Goal: Find contact information: Find contact information

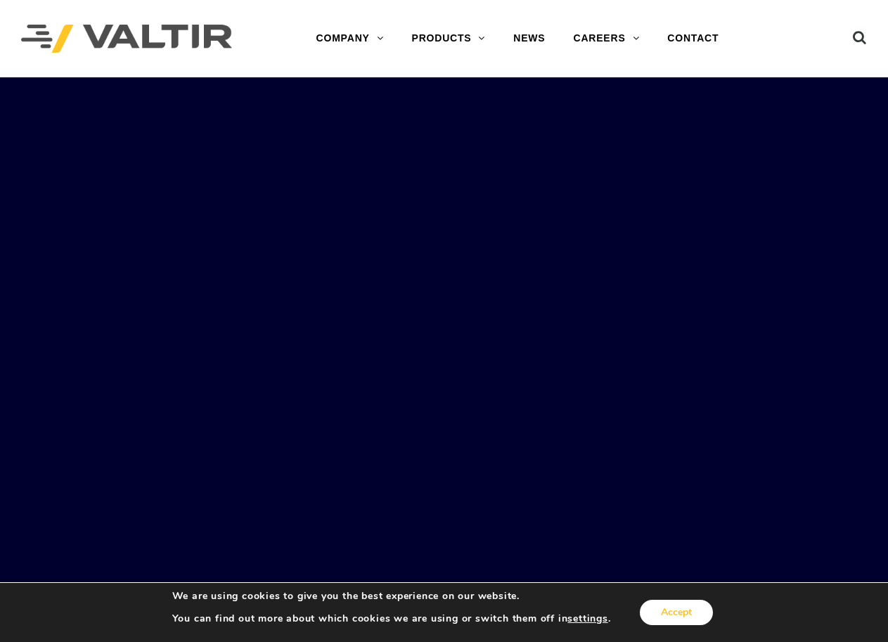
click at [668, 614] on button "Accept" at bounding box center [676, 612] width 73 height 25
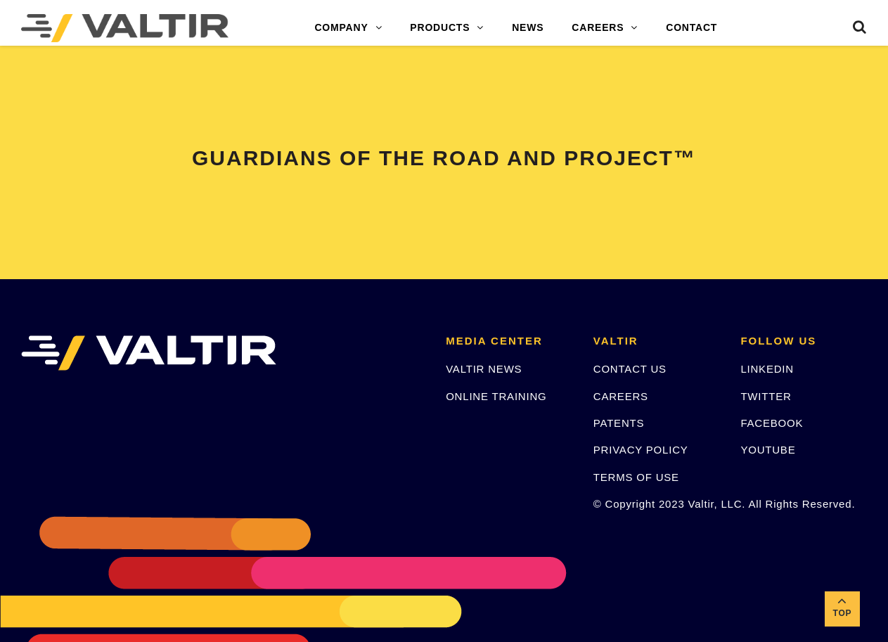
scroll to position [3020, 0]
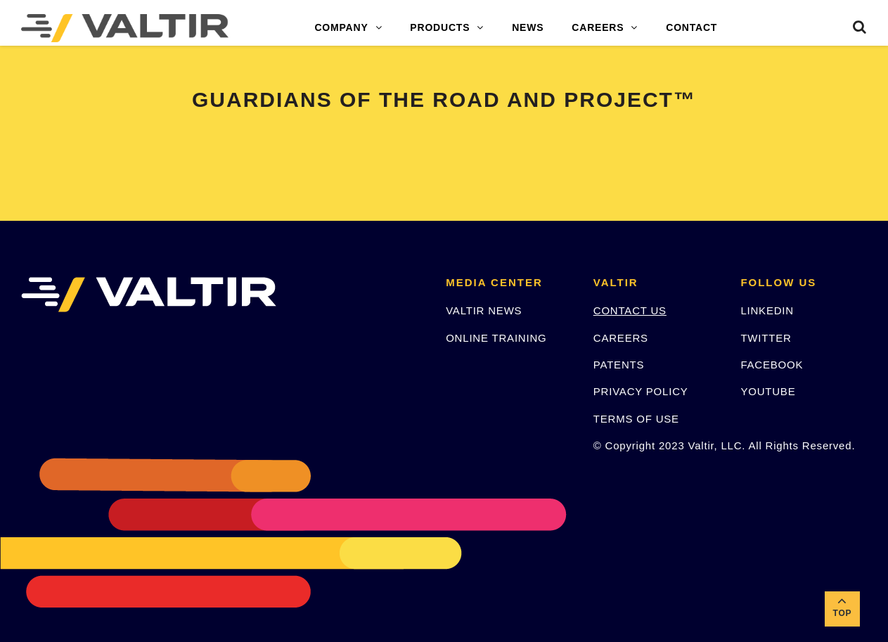
click at [624, 307] on link "CONTACT US" at bounding box center [630, 311] width 73 height 12
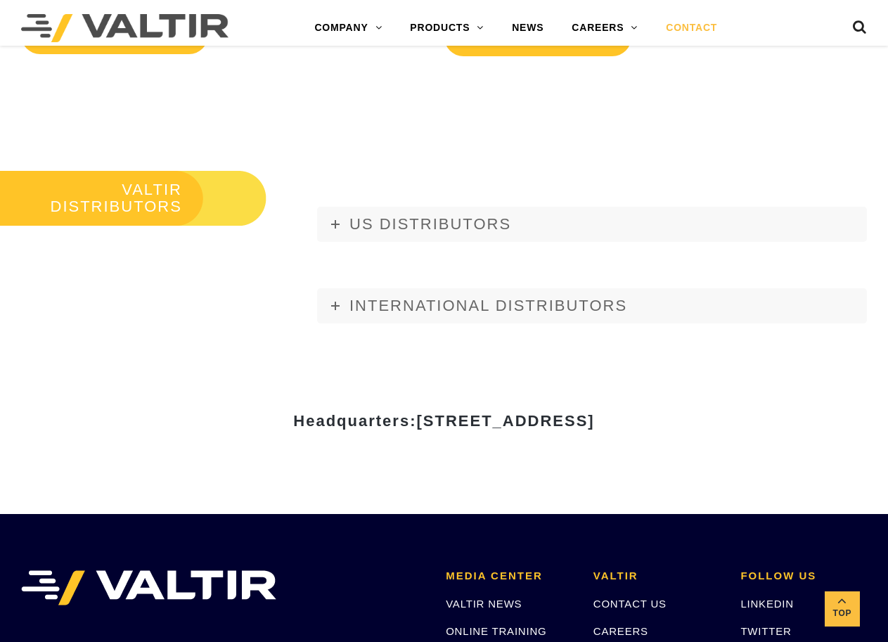
scroll to position [1362, 0]
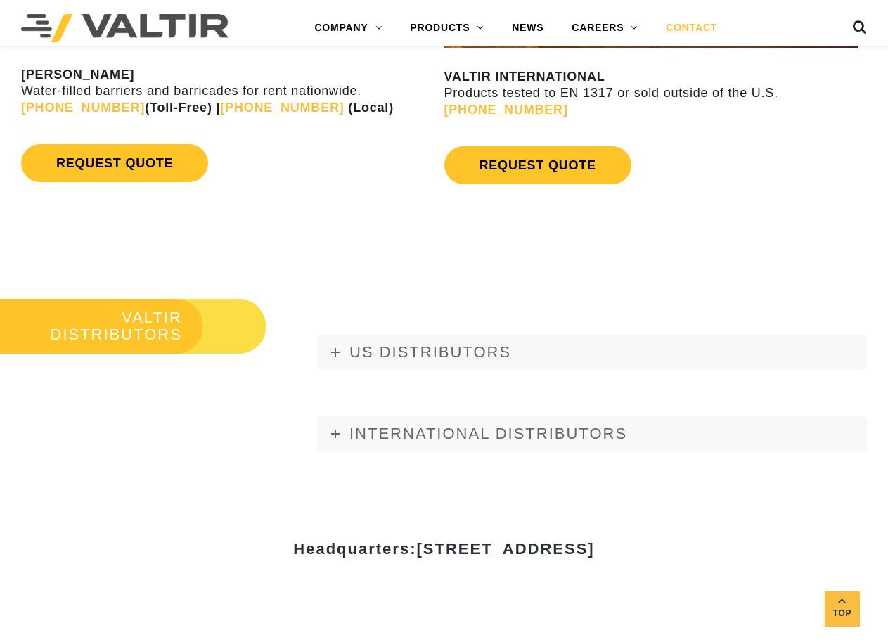
click at [702, 25] on link "CONTACT" at bounding box center [691, 28] width 79 height 28
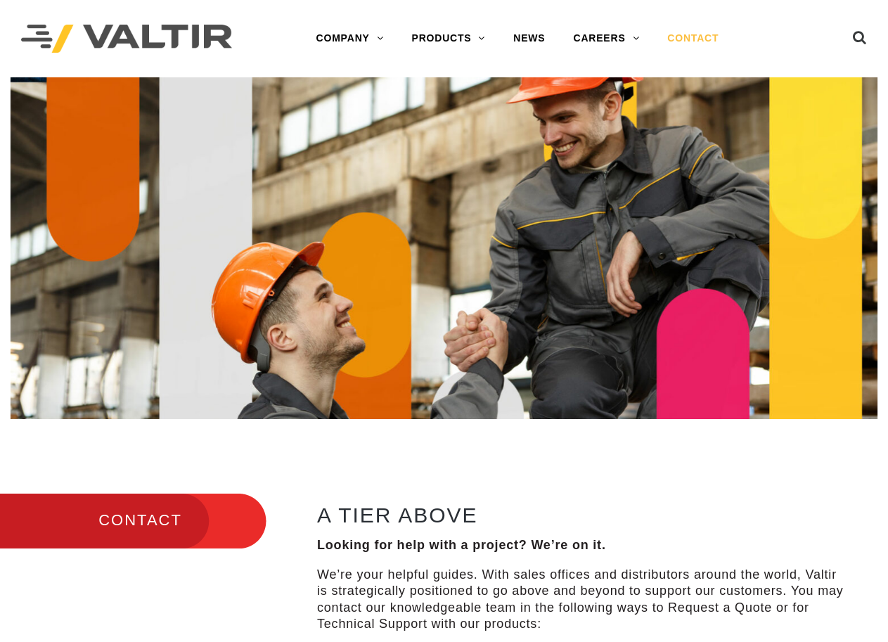
click at [688, 41] on link "CONTACT" at bounding box center [693, 39] width 79 height 28
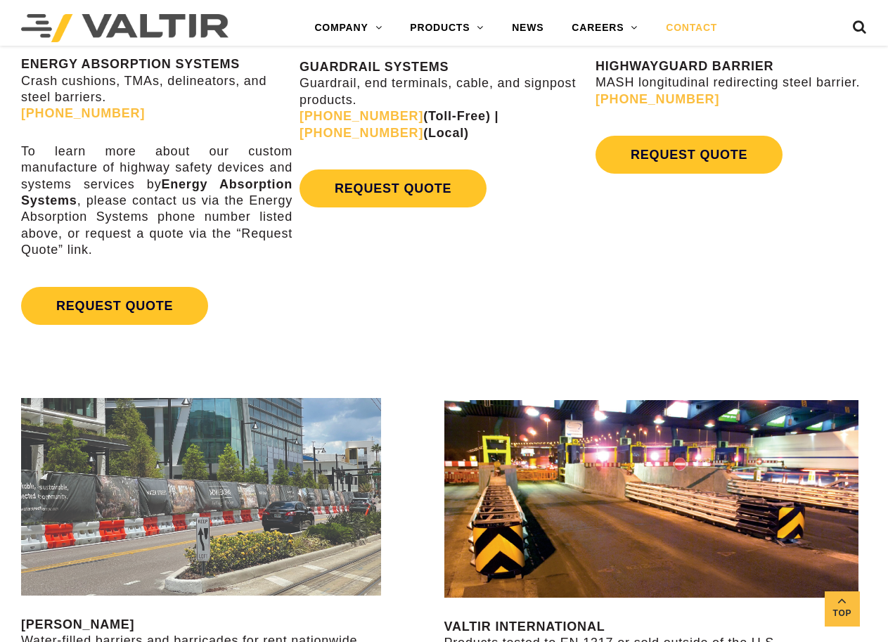
scroll to position [815, 0]
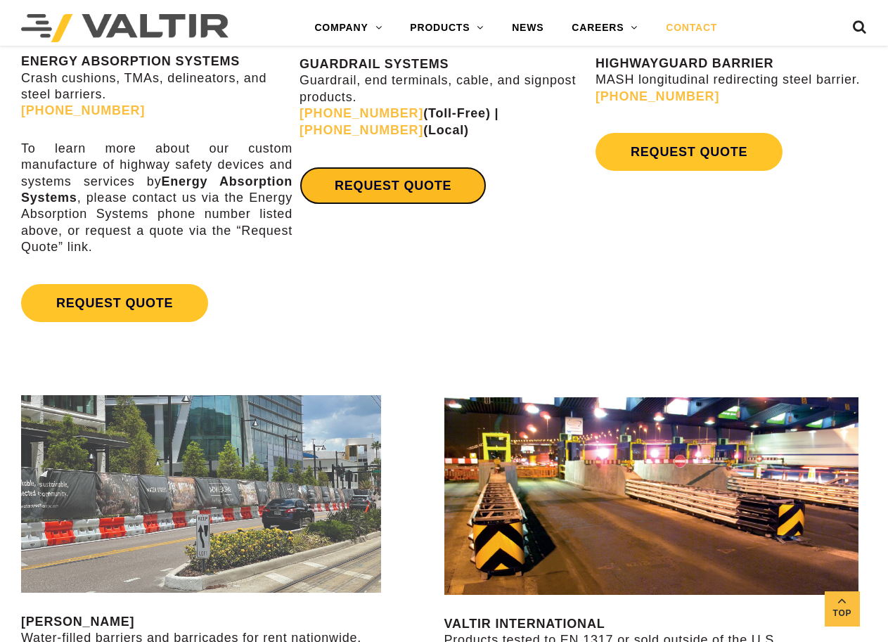
click at [381, 179] on link "REQUEST QUOTE" at bounding box center [393, 186] width 187 height 38
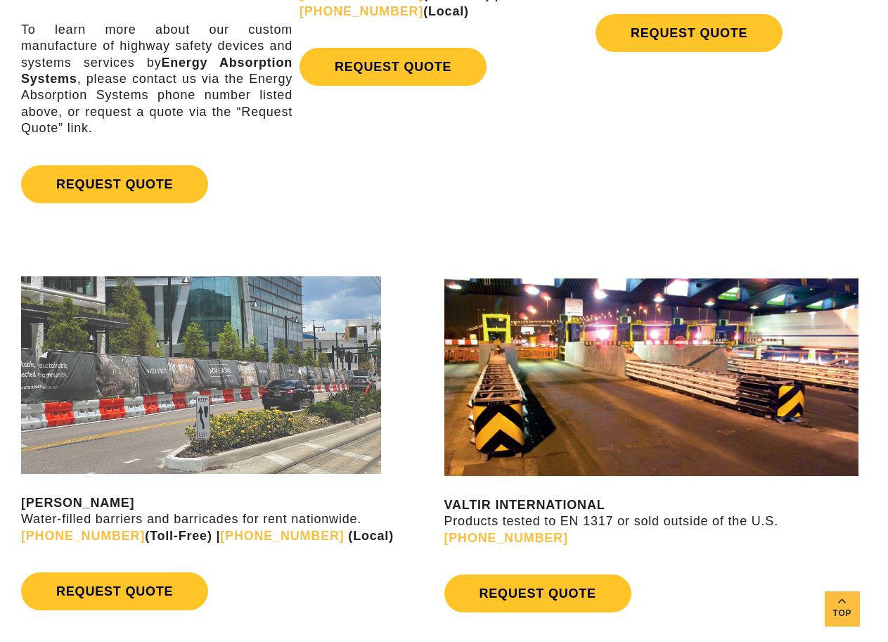
scroll to position [0, 0]
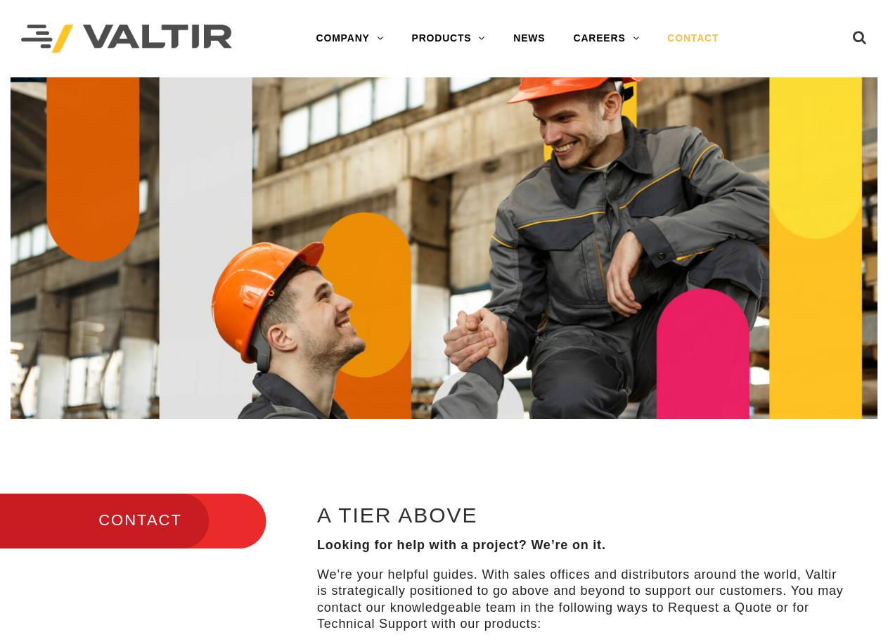
click at [695, 39] on link "CONTACT" at bounding box center [693, 39] width 79 height 28
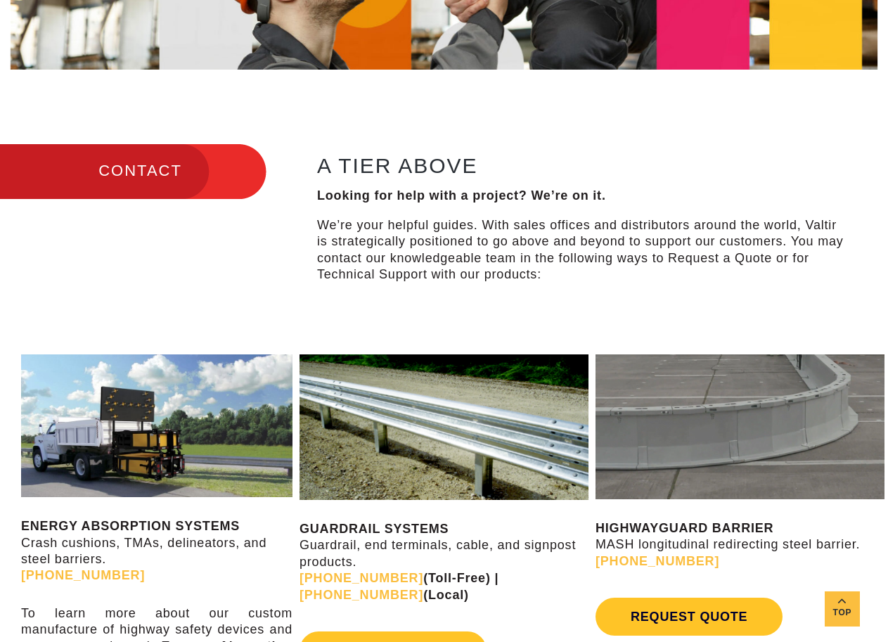
scroll to position [422, 0]
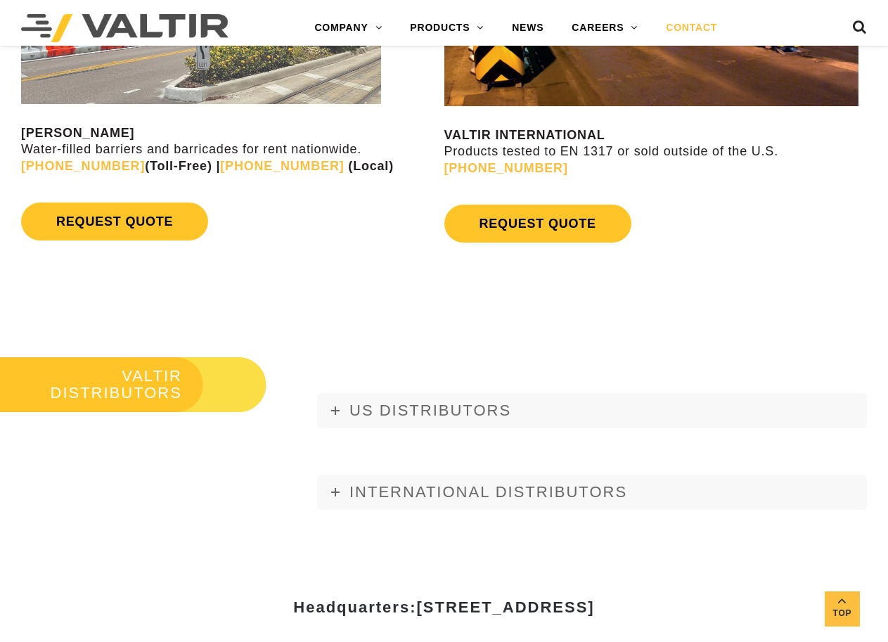
scroll to position [1332, 0]
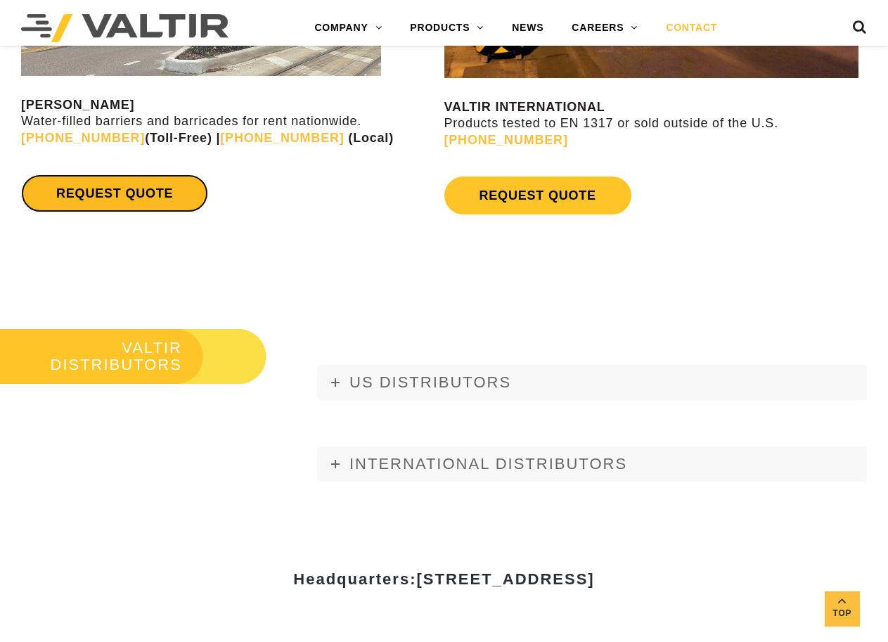
click at [112, 195] on link "REQUEST QUOTE" at bounding box center [114, 193] width 187 height 38
